Goal: Task Accomplishment & Management: Use online tool/utility

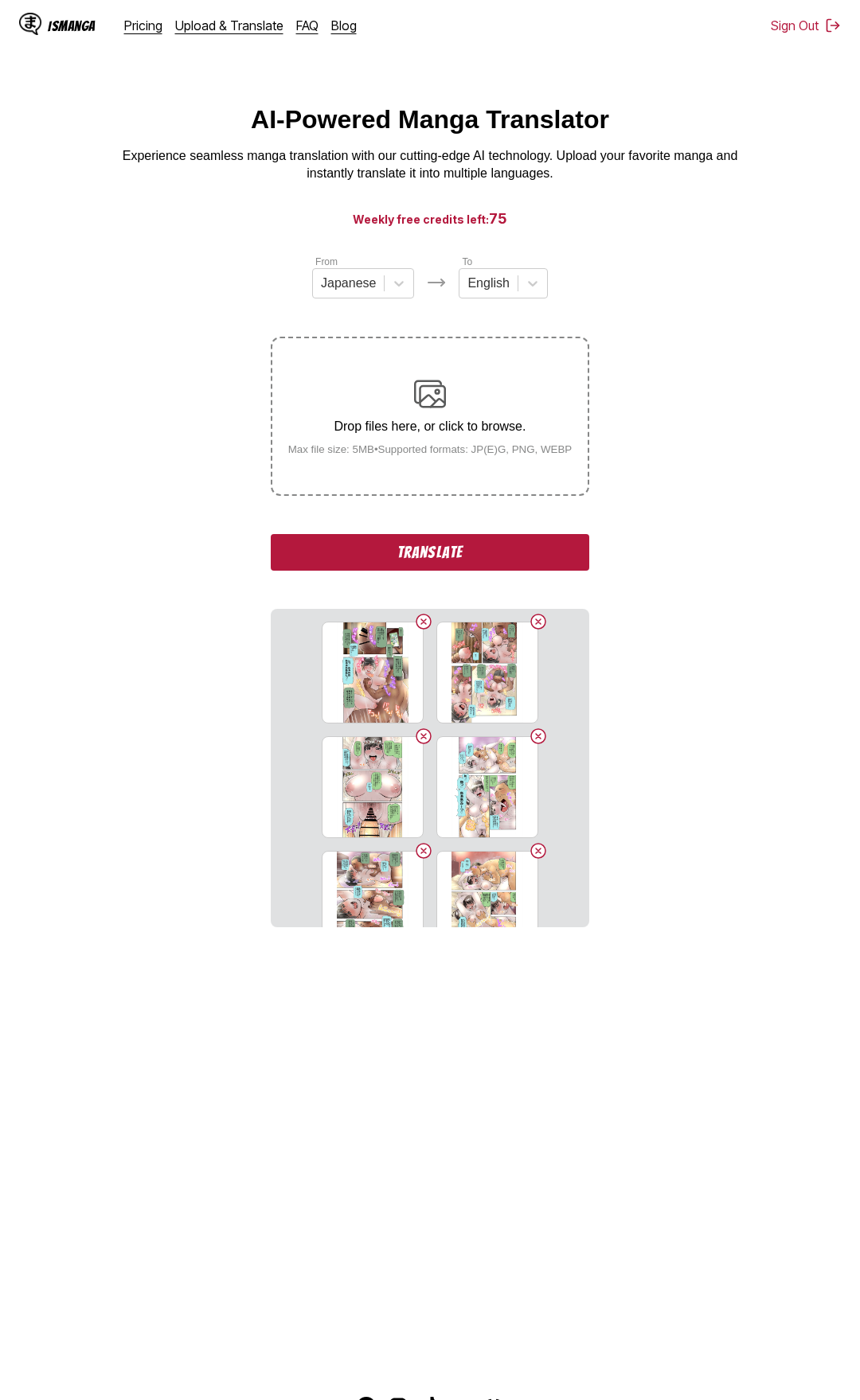
click at [482, 553] on button "Translate" at bounding box center [430, 552] width 318 height 36
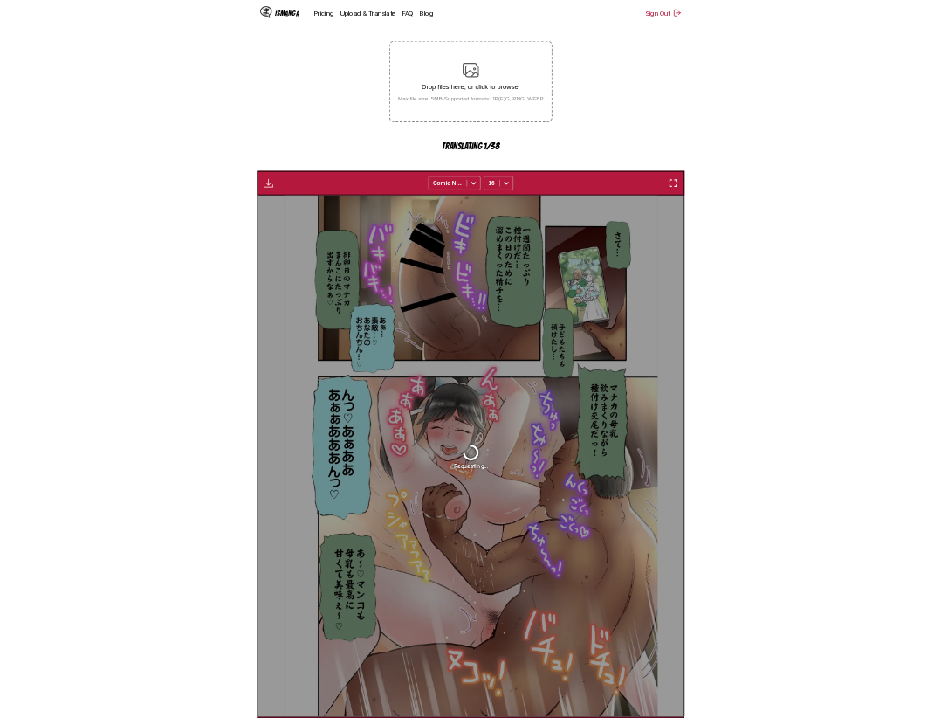
scroll to position [517, 0]
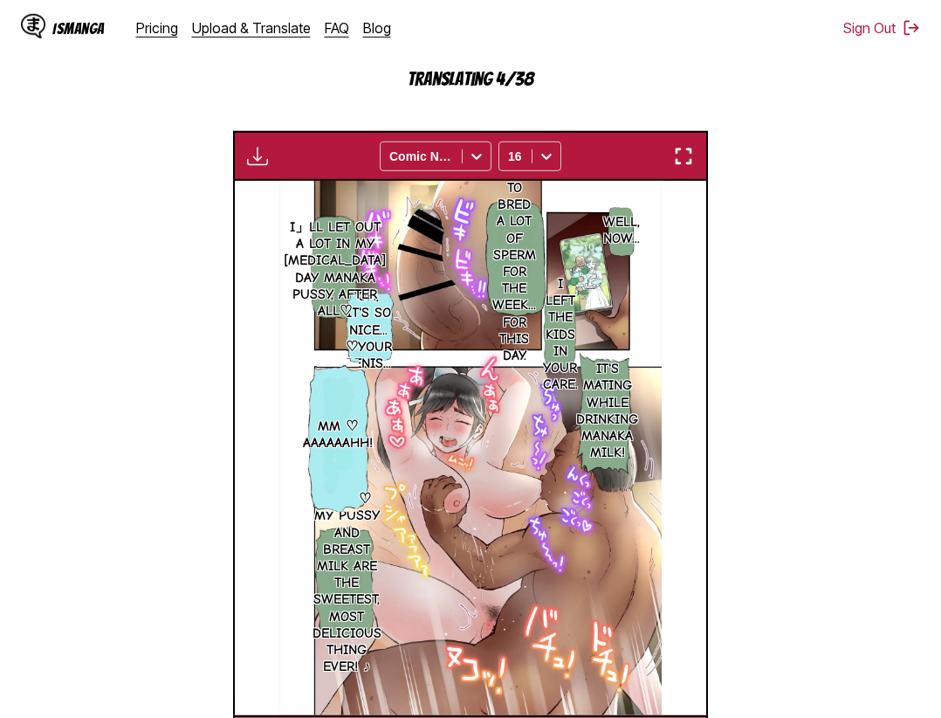
click at [865, 423] on section "From Japanese To English Drop files here, or click to browse. Max file size: 5M…" at bounding box center [470, 263] width 913 height 1003
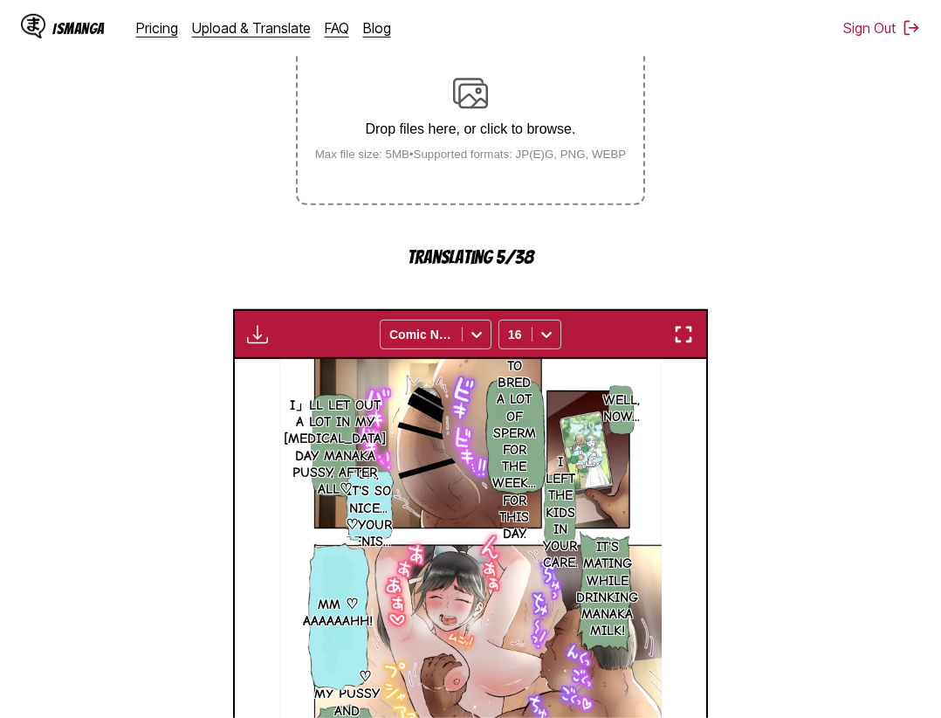
click at [685, 334] on img "button" at bounding box center [683, 334] width 21 height 21
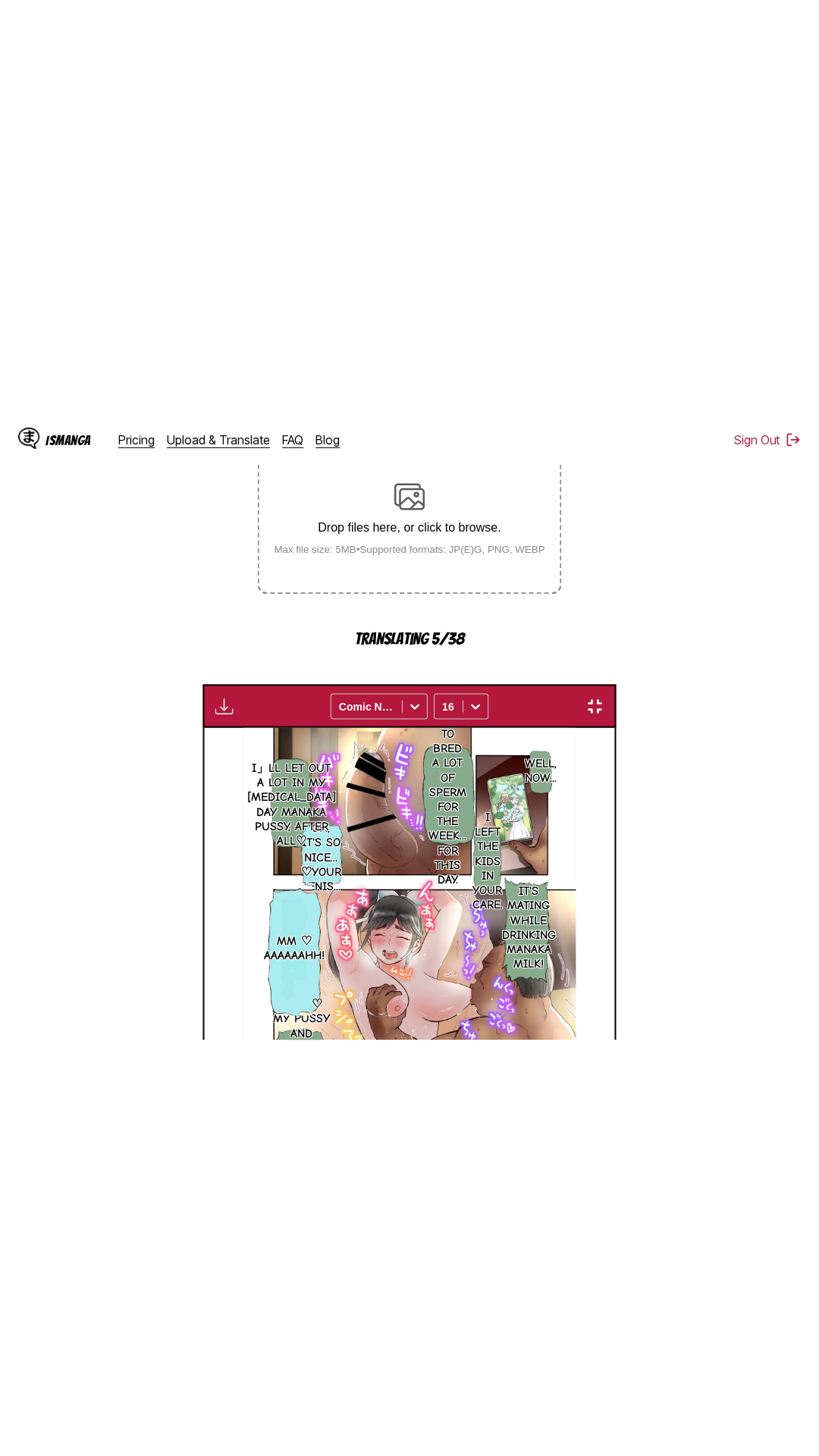
scroll to position [96, 0]
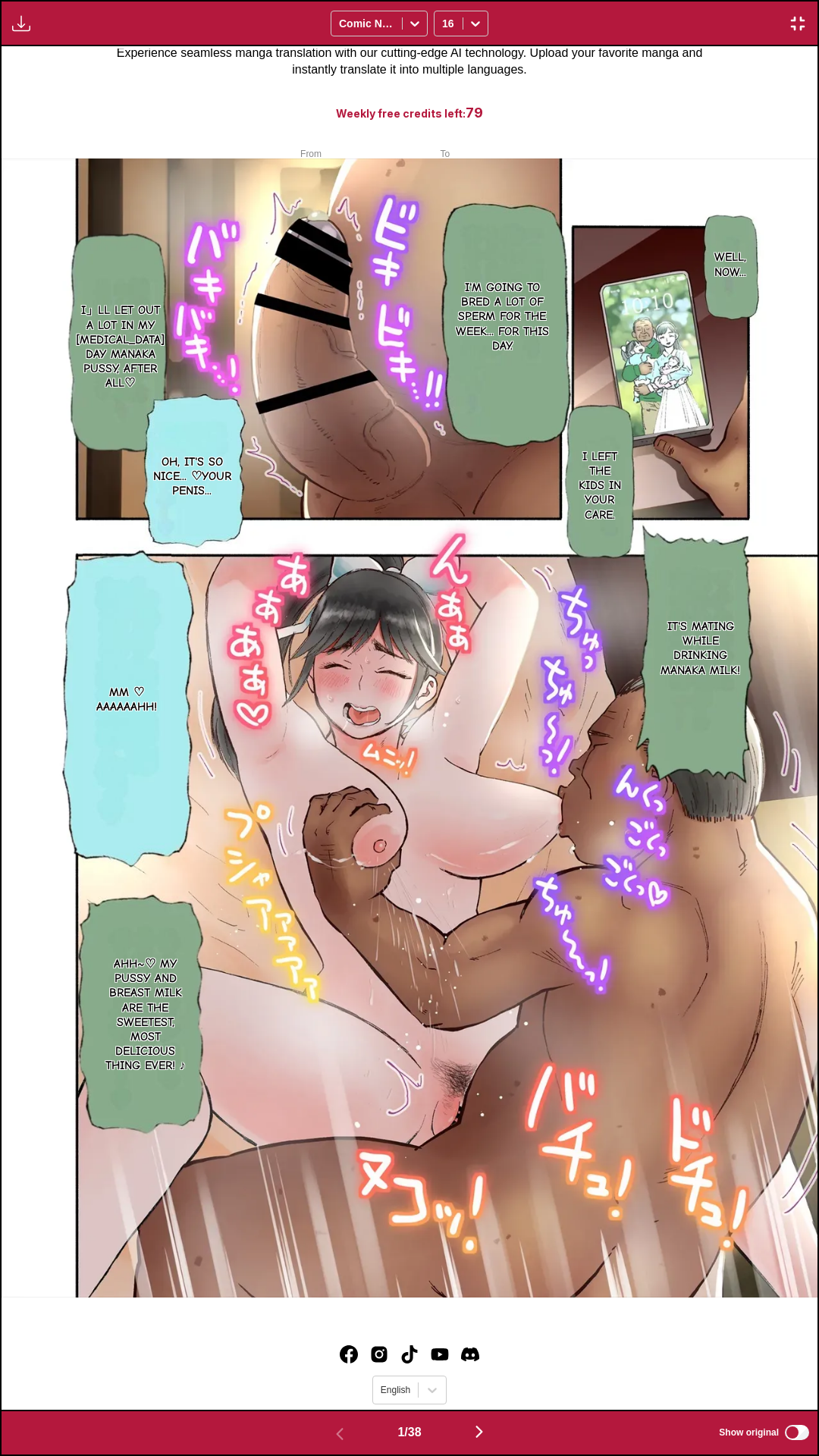
click at [807, 20] on img "button" at bounding box center [797, 23] width 18 height 18
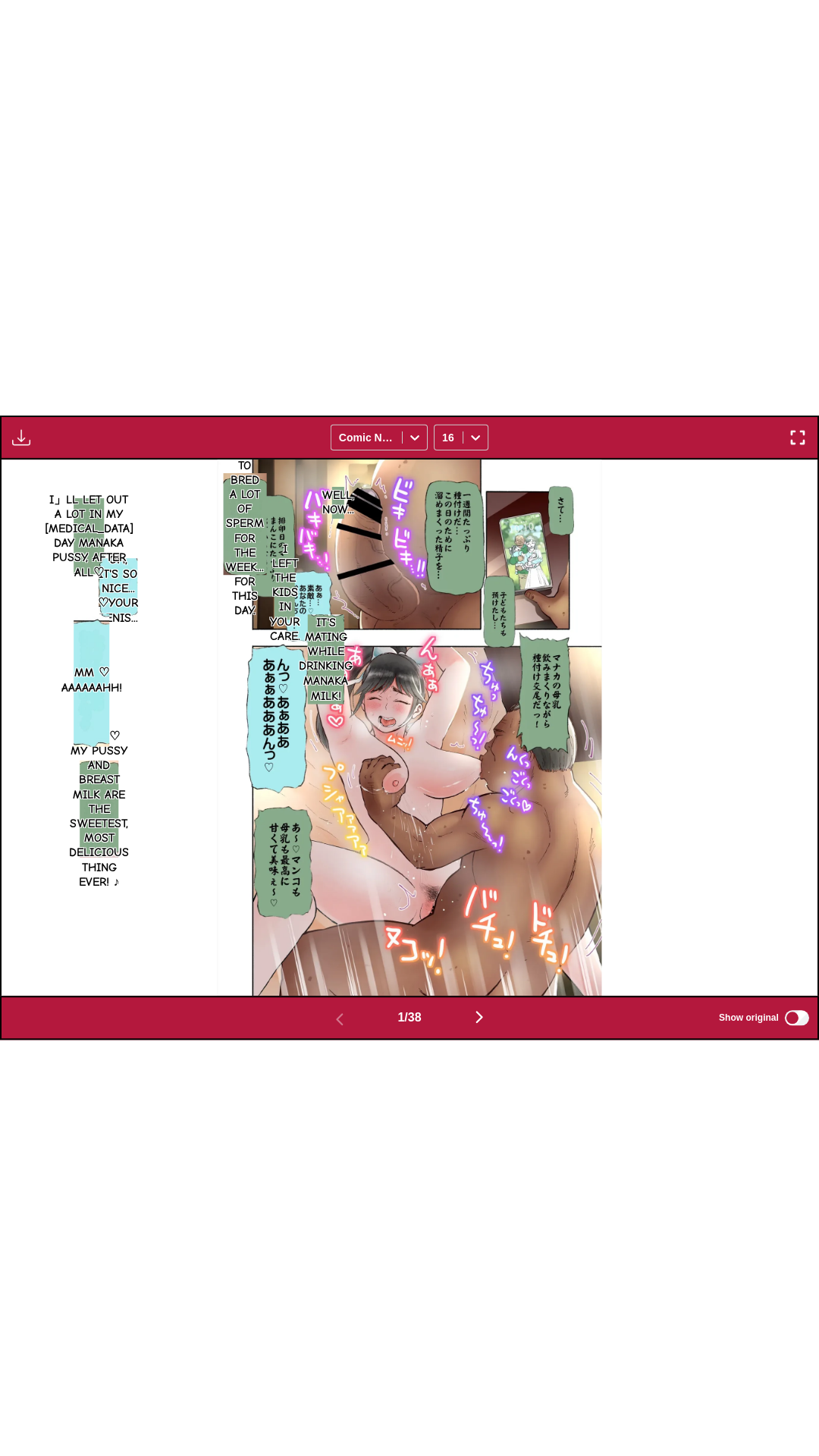
scroll to position [0, 0]
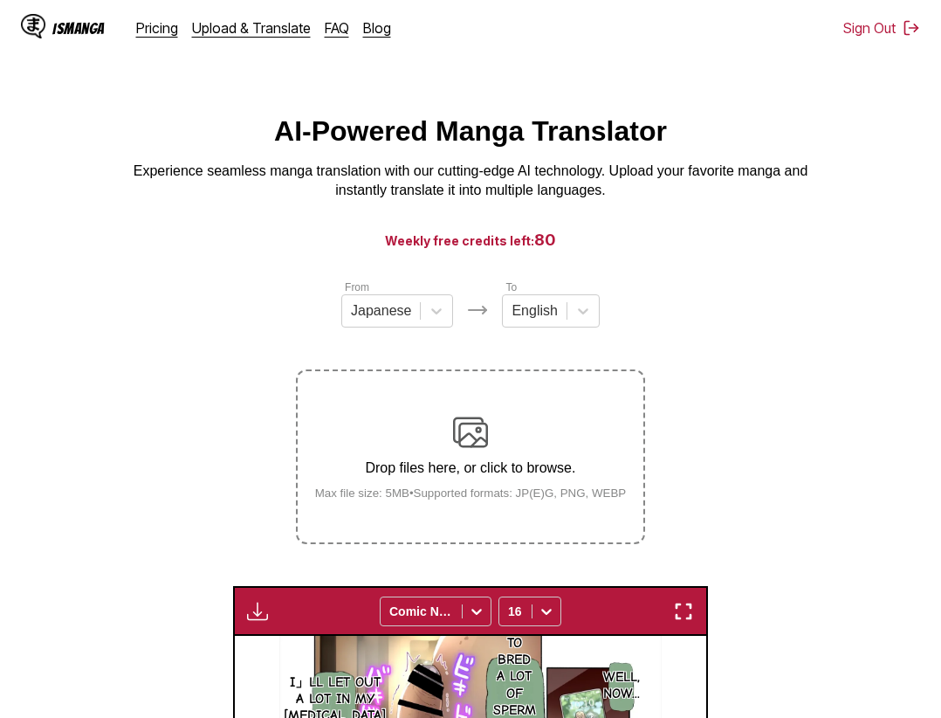
click at [691, 615] on img "button" at bounding box center [683, 611] width 21 height 21
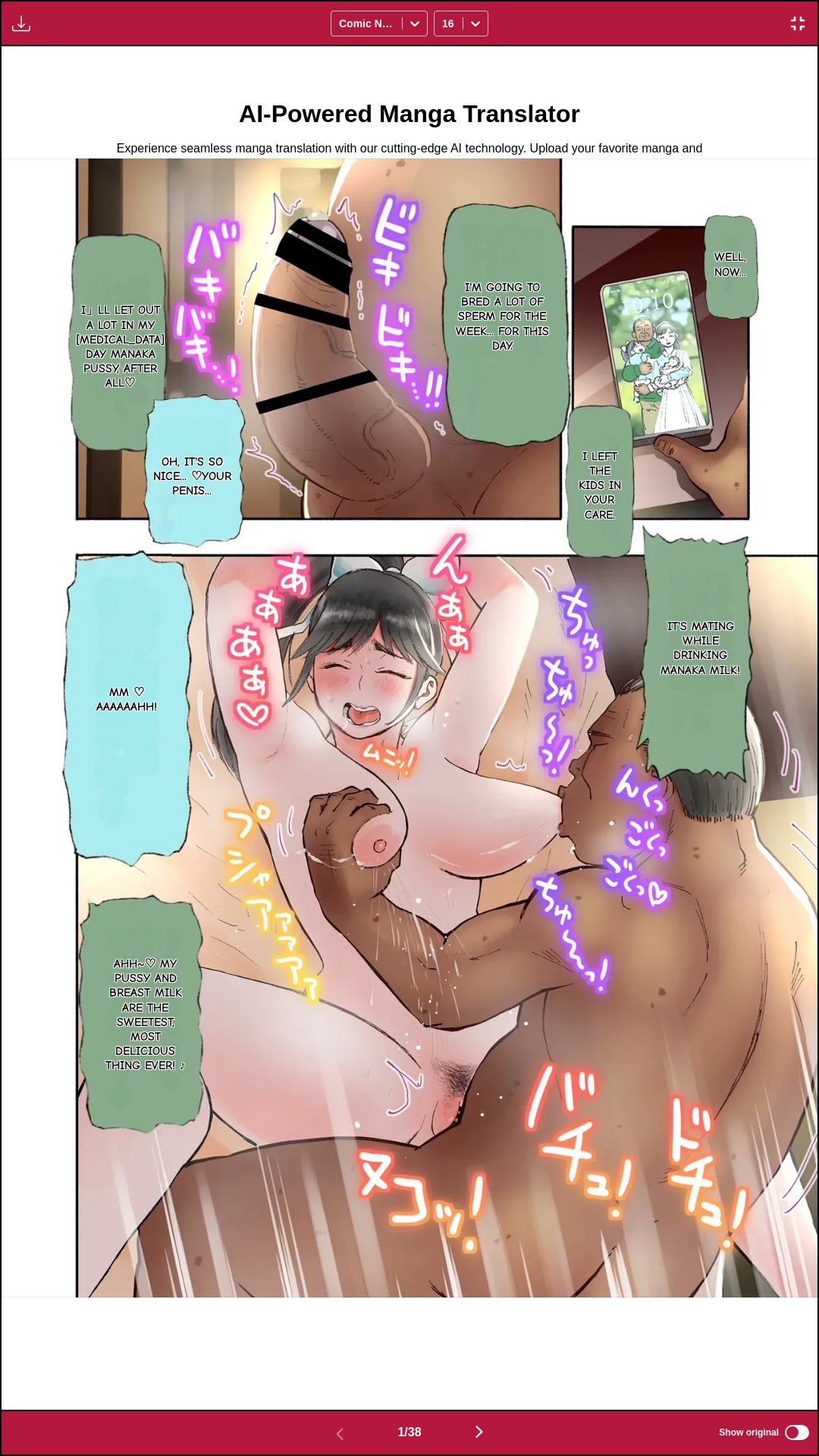
click at [661, 102] on div "Well, now... I left the kids in your care. I'm going to bred a lot of sperm for…" at bounding box center [409, 728] width 816 height 1364
click at [802, 29] on img "button" at bounding box center [797, 23] width 18 height 18
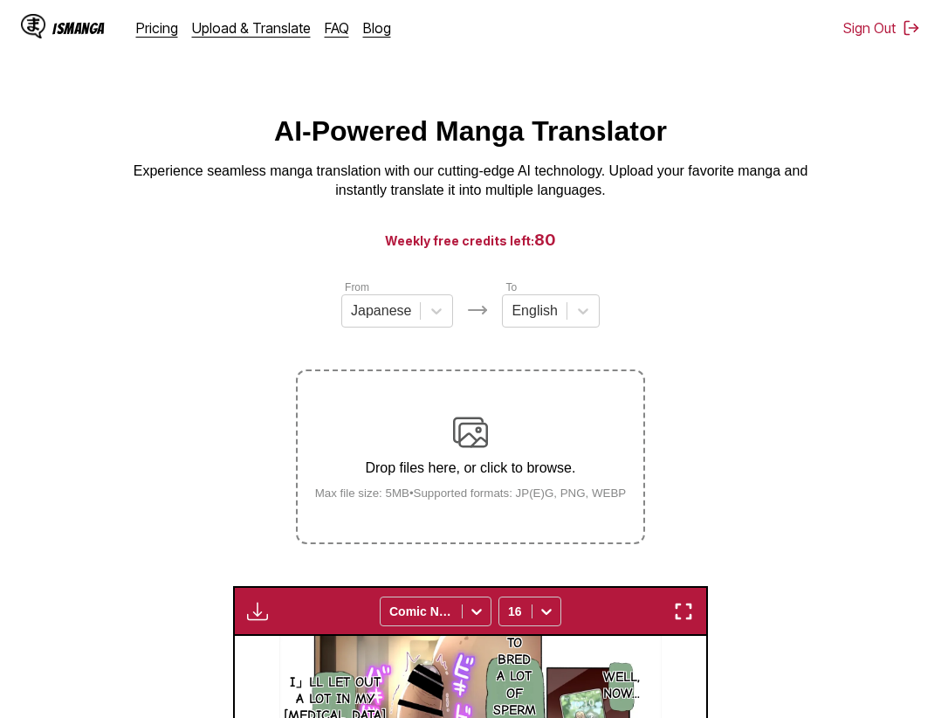
click at [684, 610] on img "button" at bounding box center [683, 611] width 21 height 21
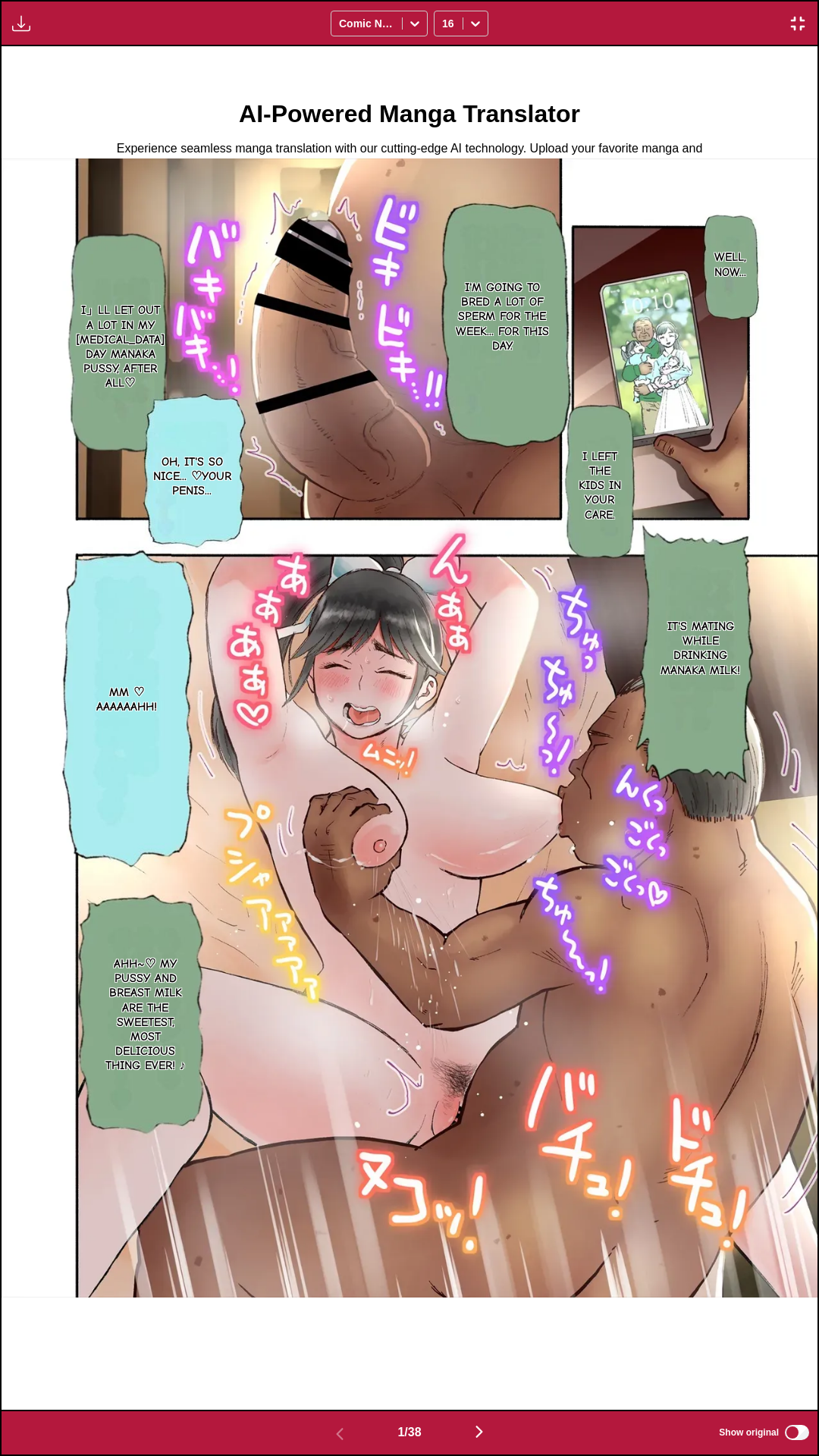
click at [646, 0] on div "Download Panel Download All Comic Neue 16" at bounding box center [409, 23] width 819 height 46
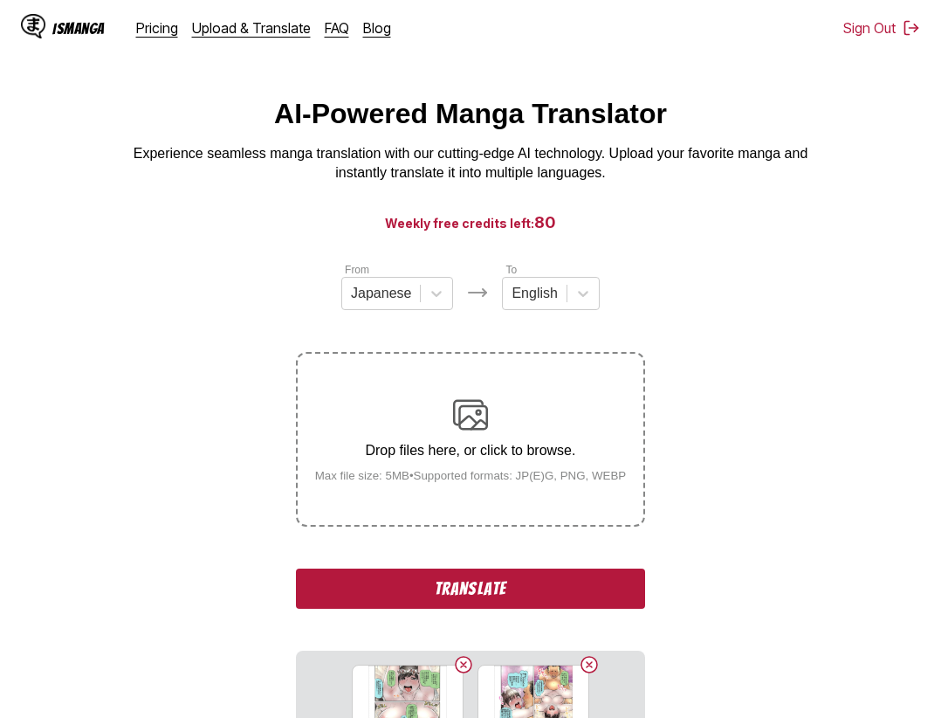
scroll to position [374, 0]
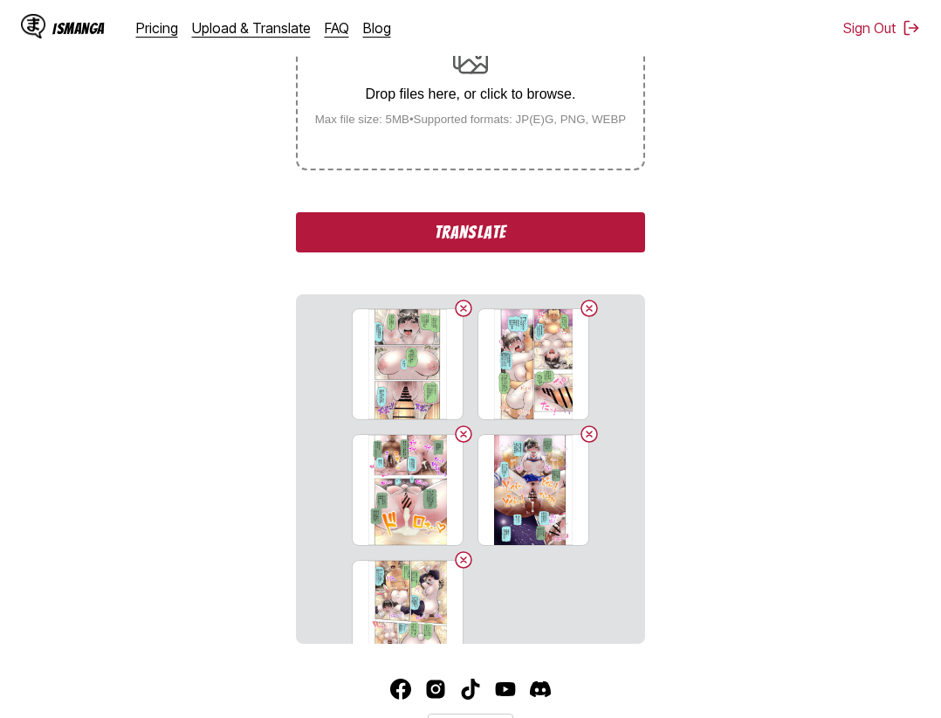
click at [581, 226] on button "Translate" at bounding box center [470, 232] width 349 height 40
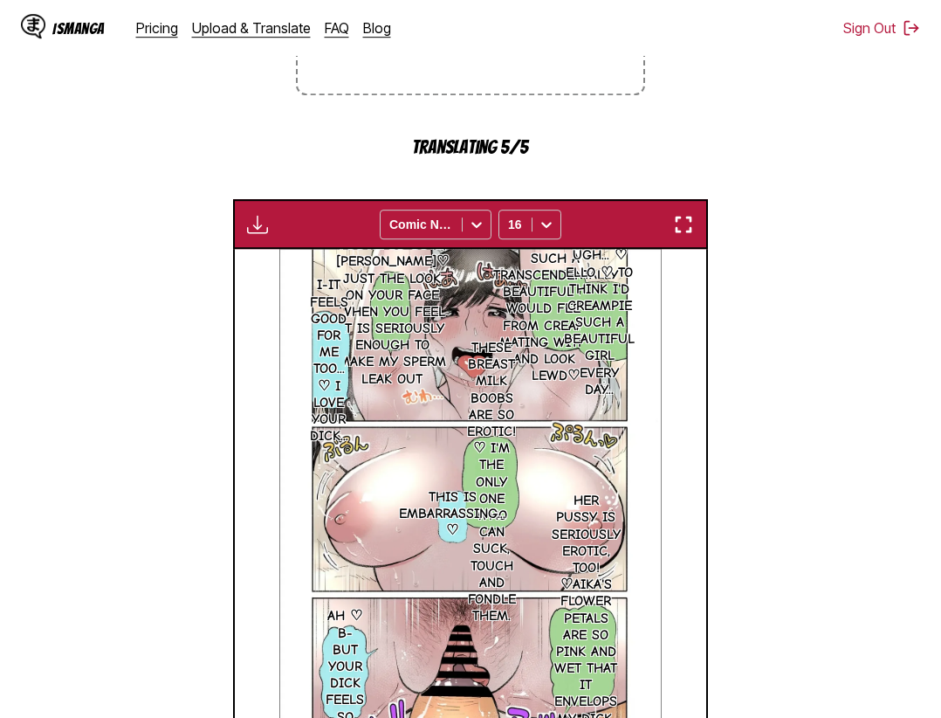
scroll to position [360, 0]
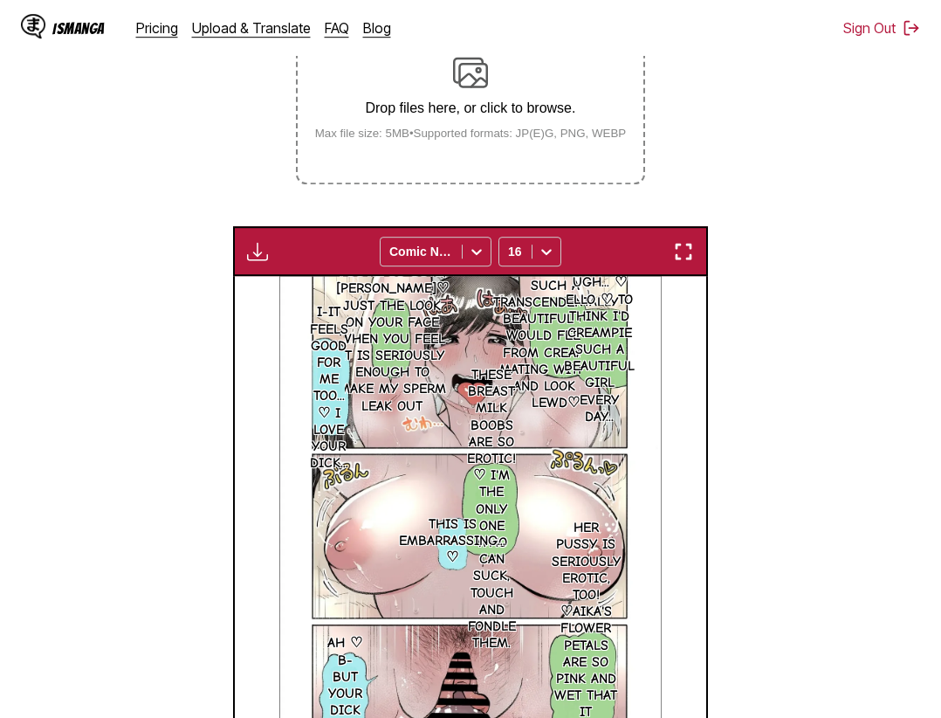
click at [799, 340] on section "From Japanese To English Drop files here, or click to browse. Max file size: 5M…" at bounding box center [470, 389] width 913 height 941
click at [678, 244] on img "button" at bounding box center [683, 251] width 21 height 21
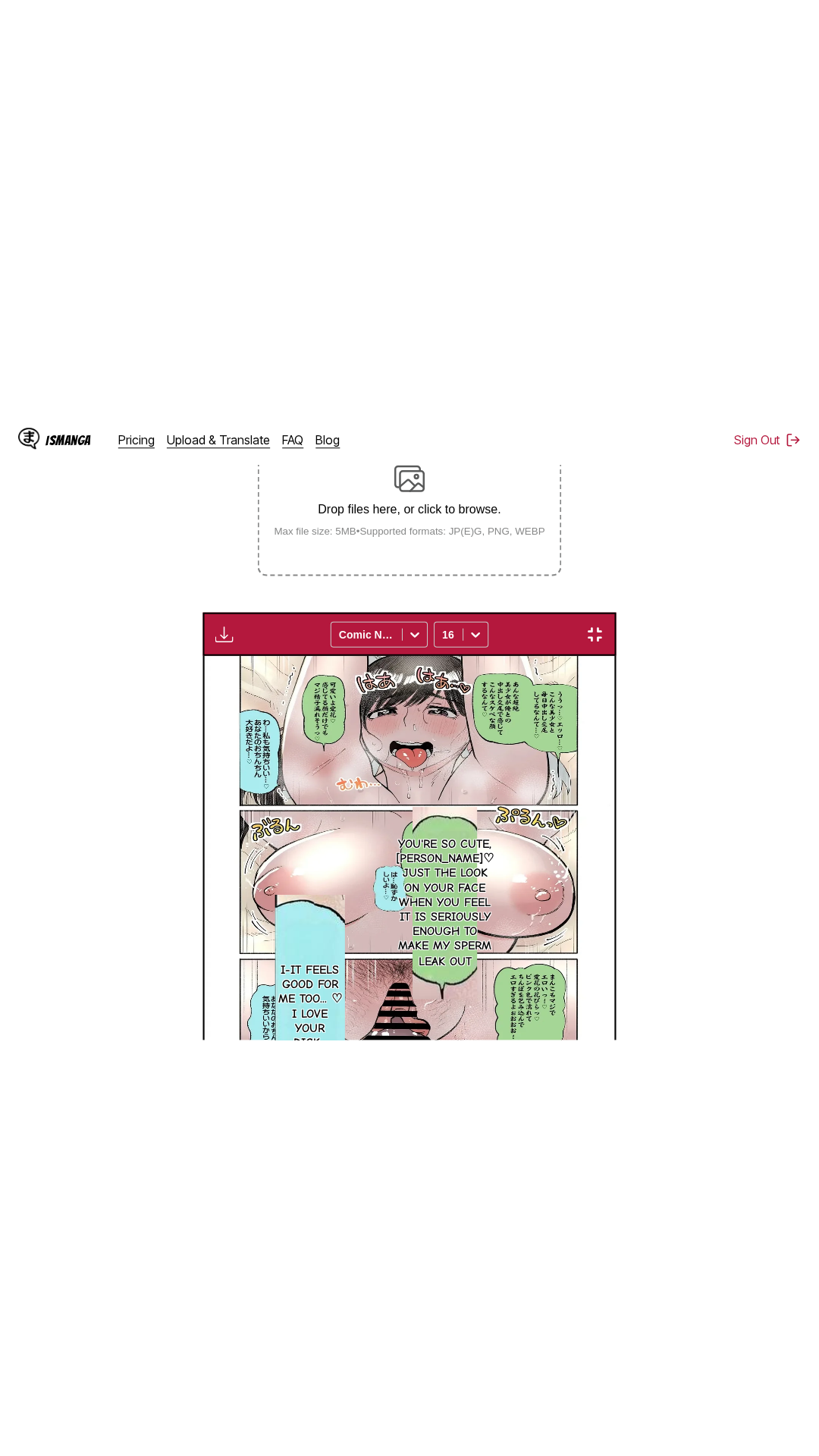
scroll to position [96, 0]
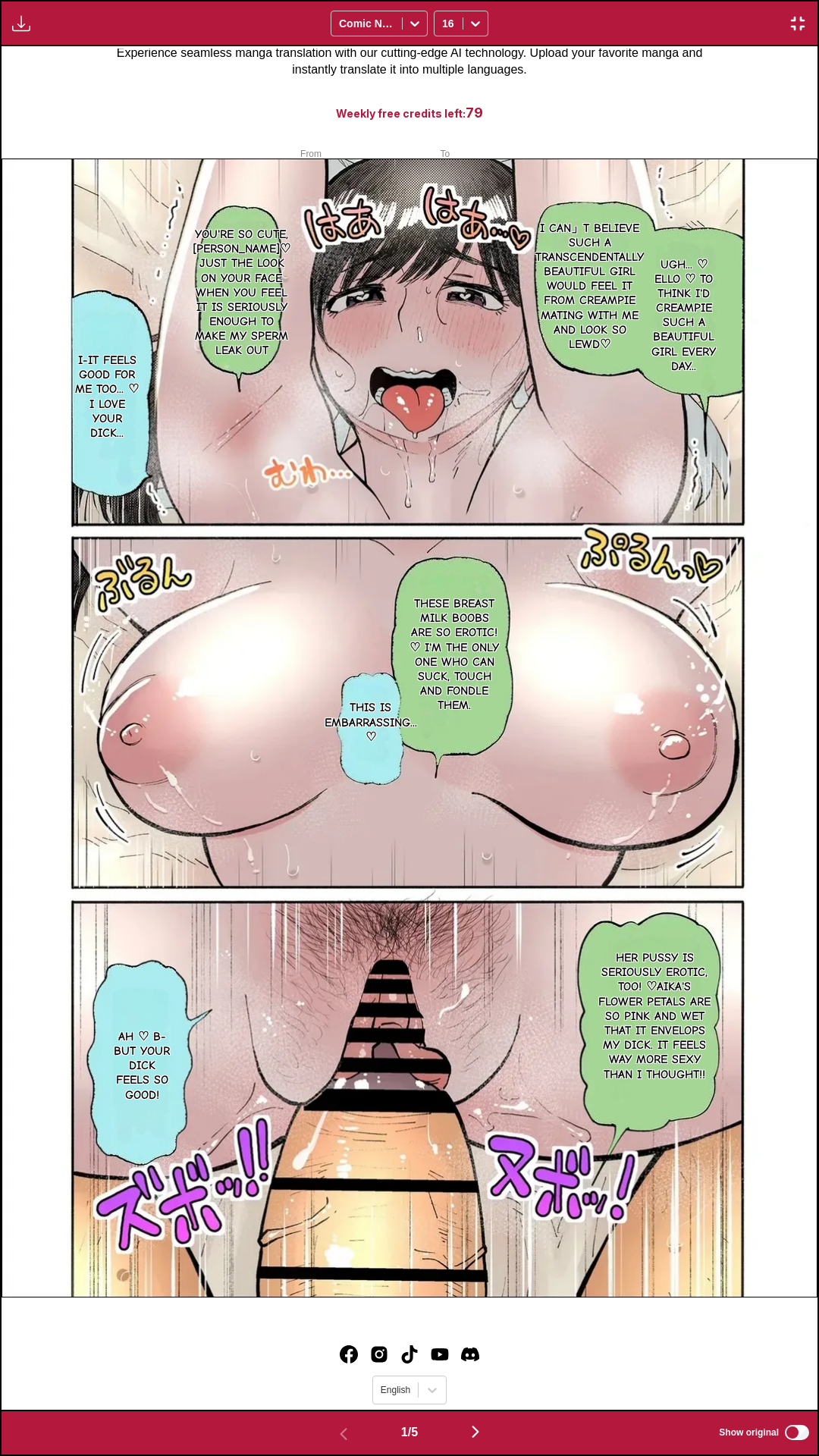
click at [614, 0] on div "Download Panel Download All Comic Neue 16" at bounding box center [409, 23] width 819 height 46
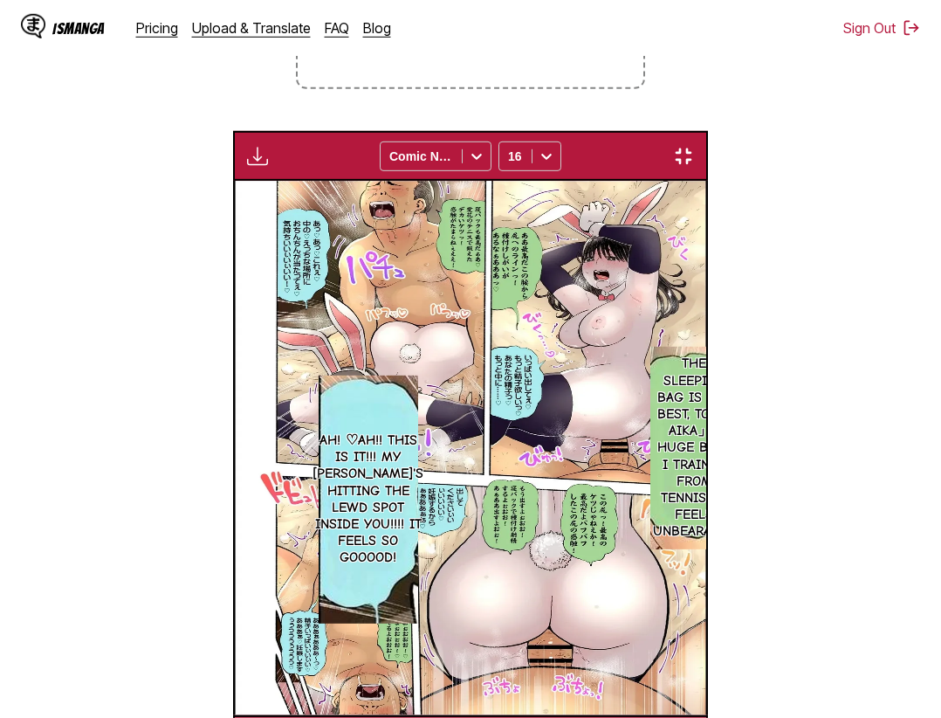
scroll to position [0, 1887]
